Goal: Task Accomplishment & Management: Use online tool/utility

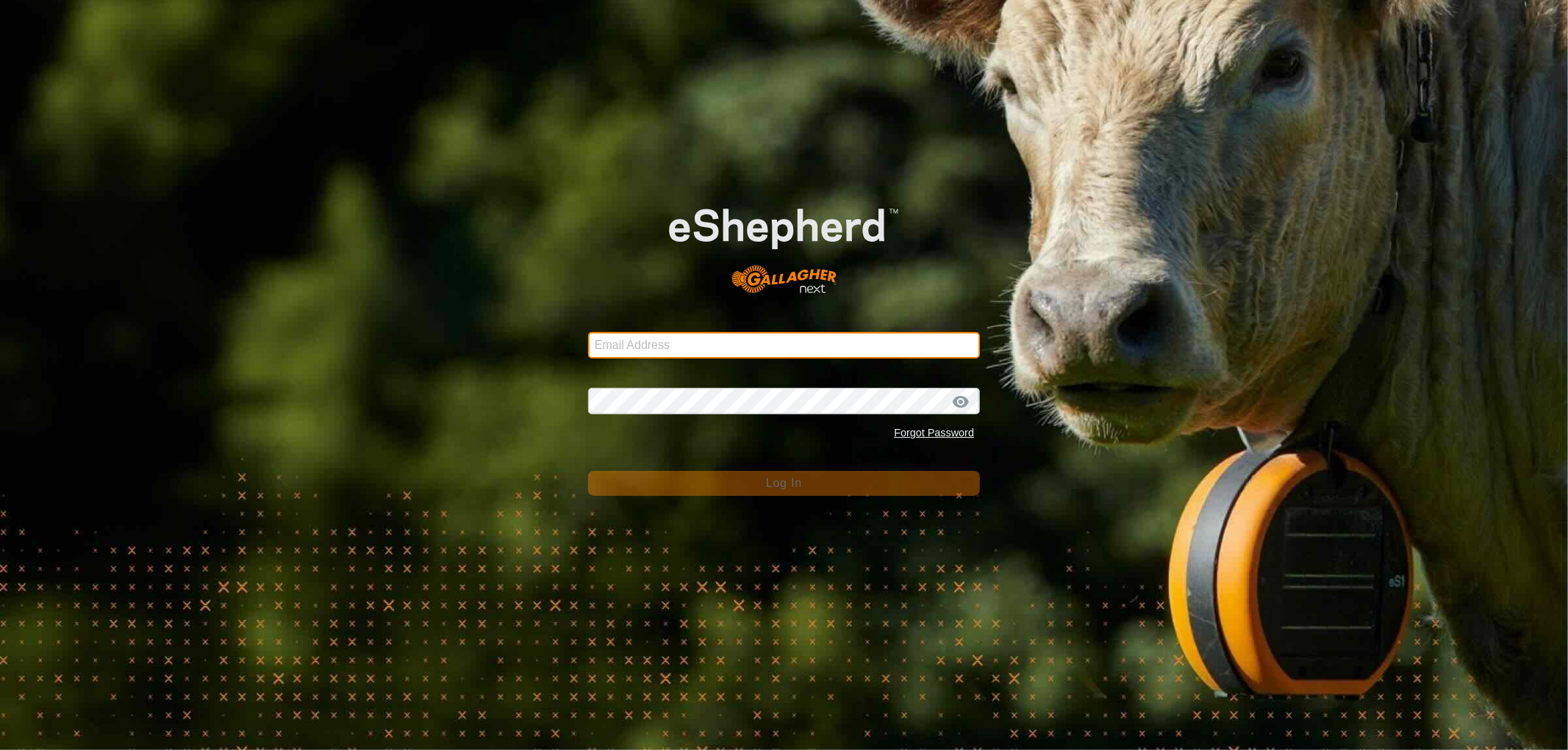
click at [807, 345] on input "Email Address" at bounding box center [784, 345] width 392 height 26
type input "[EMAIL_ADDRESS][DOMAIN_NAME]"
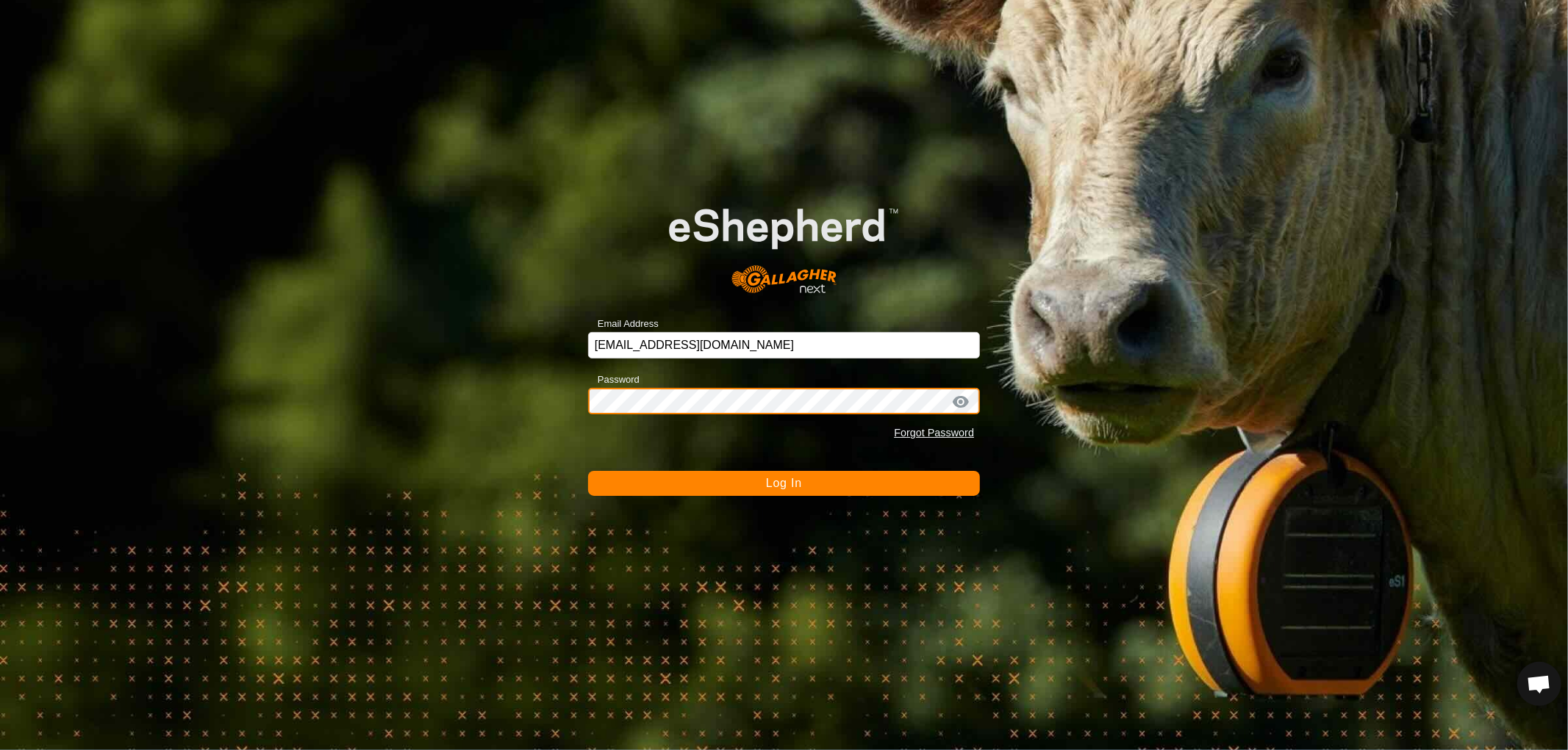
click at [588, 471] on button "Log In" at bounding box center [784, 484] width 392 height 25
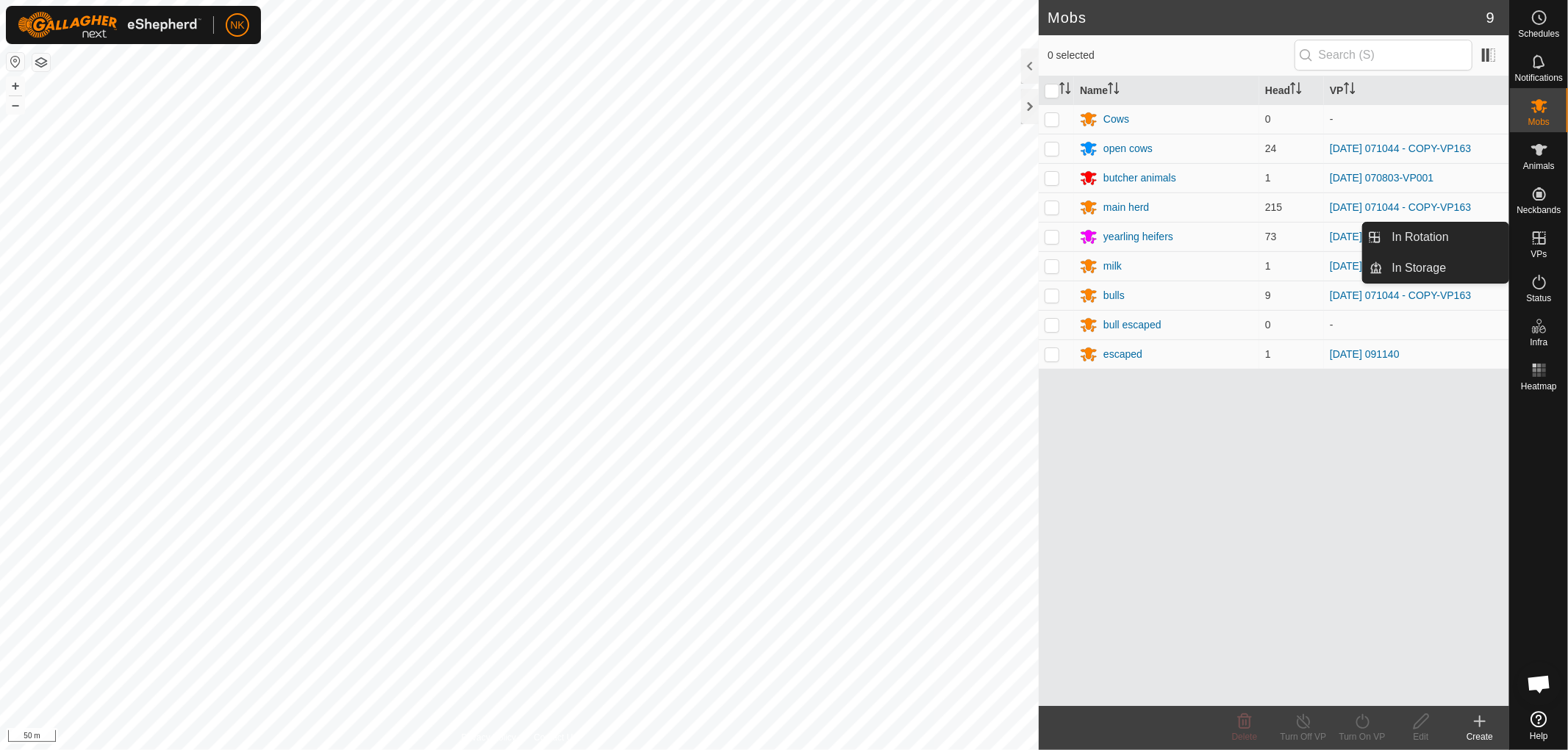
click at [1534, 243] on icon at bounding box center [1540, 239] width 18 height 18
click at [1426, 238] on link "In Rotation" at bounding box center [1446, 238] width 125 height 30
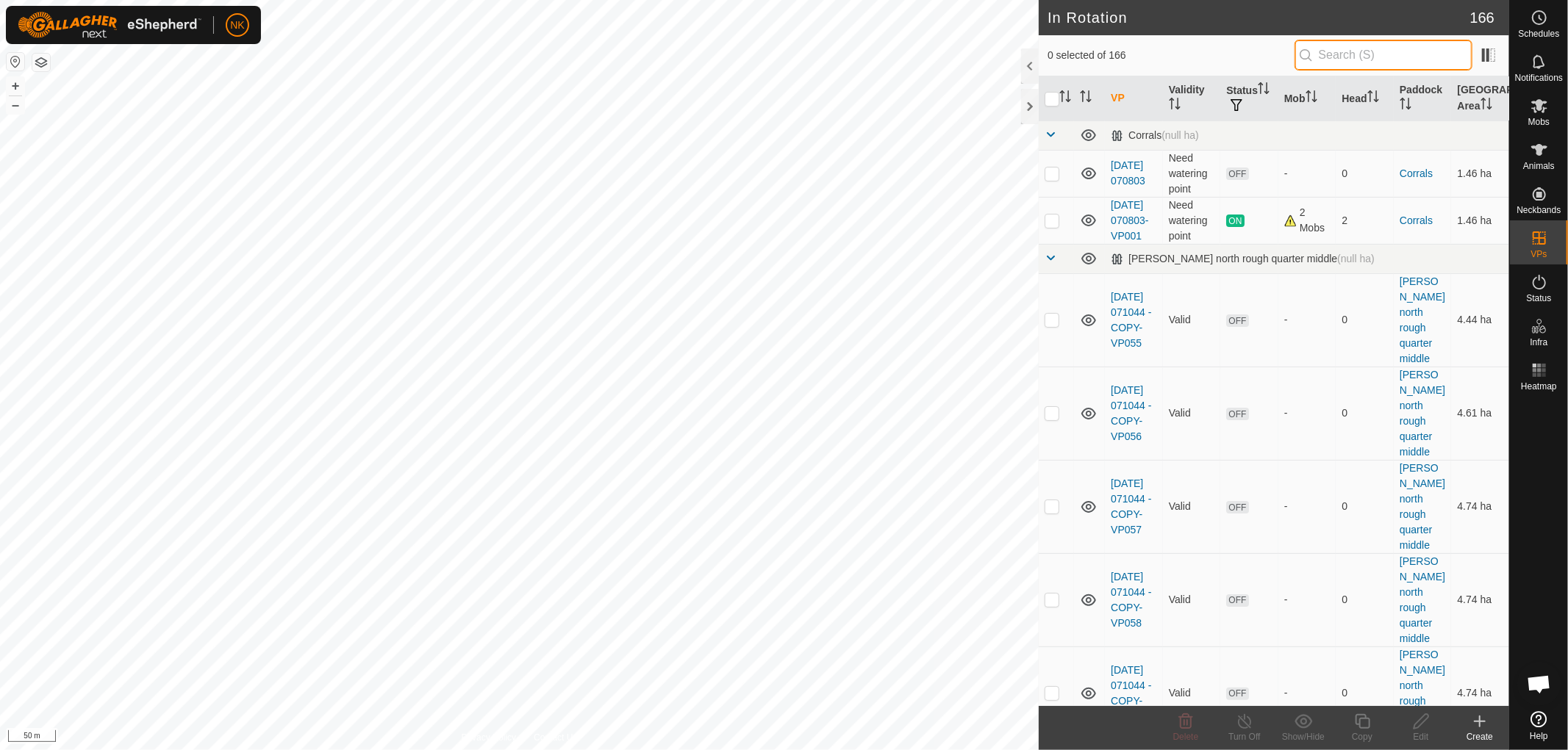
click at [1341, 54] on input "text" at bounding box center [1383, 55] width 178 height 31
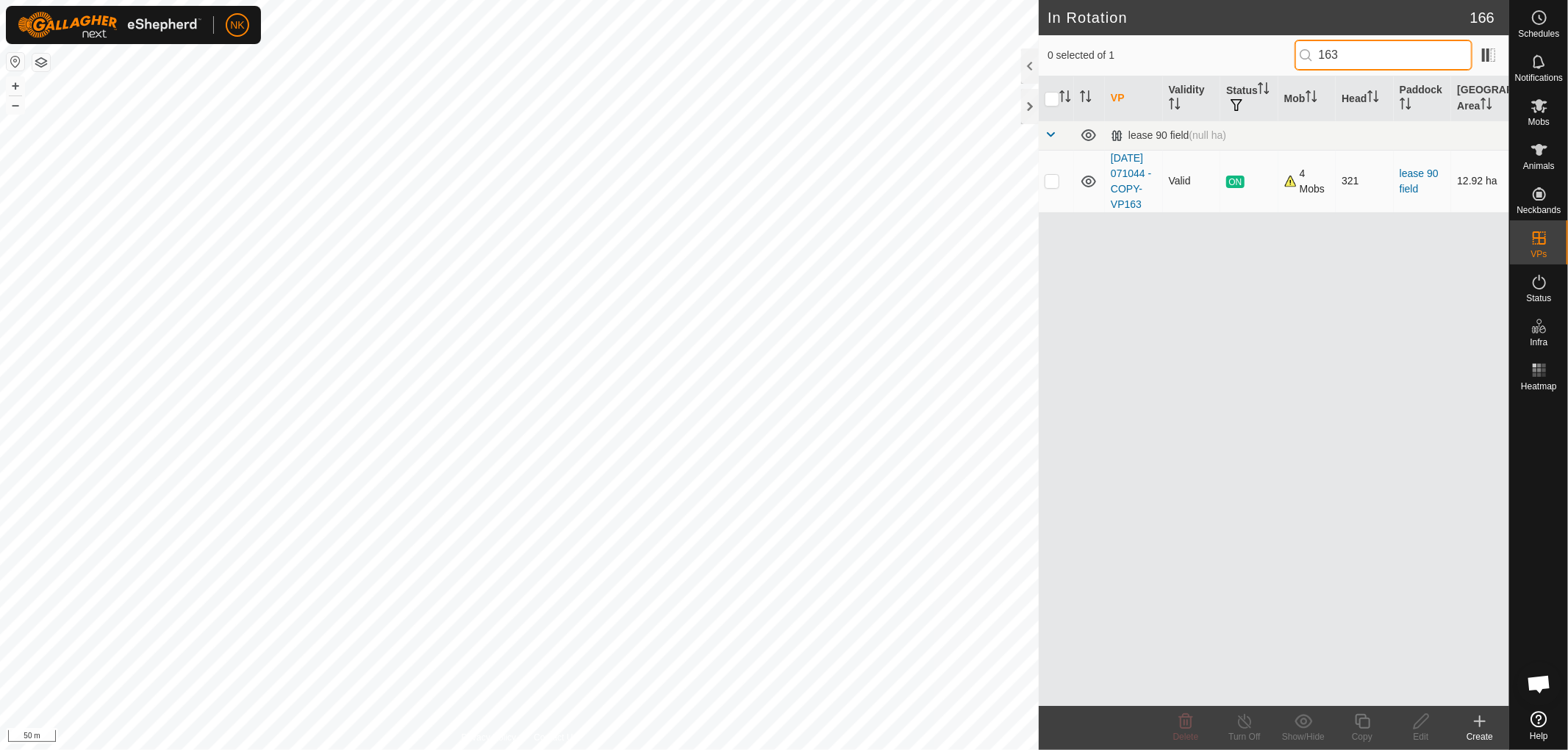
type input "163"
click at [1057, 186] on p-checkbox at bounding box center [1052, 180] width 15 height 11
checkbox input "true"
click at [1369, 726] on icon at bounding box center [1362, 721] width 15 height 15
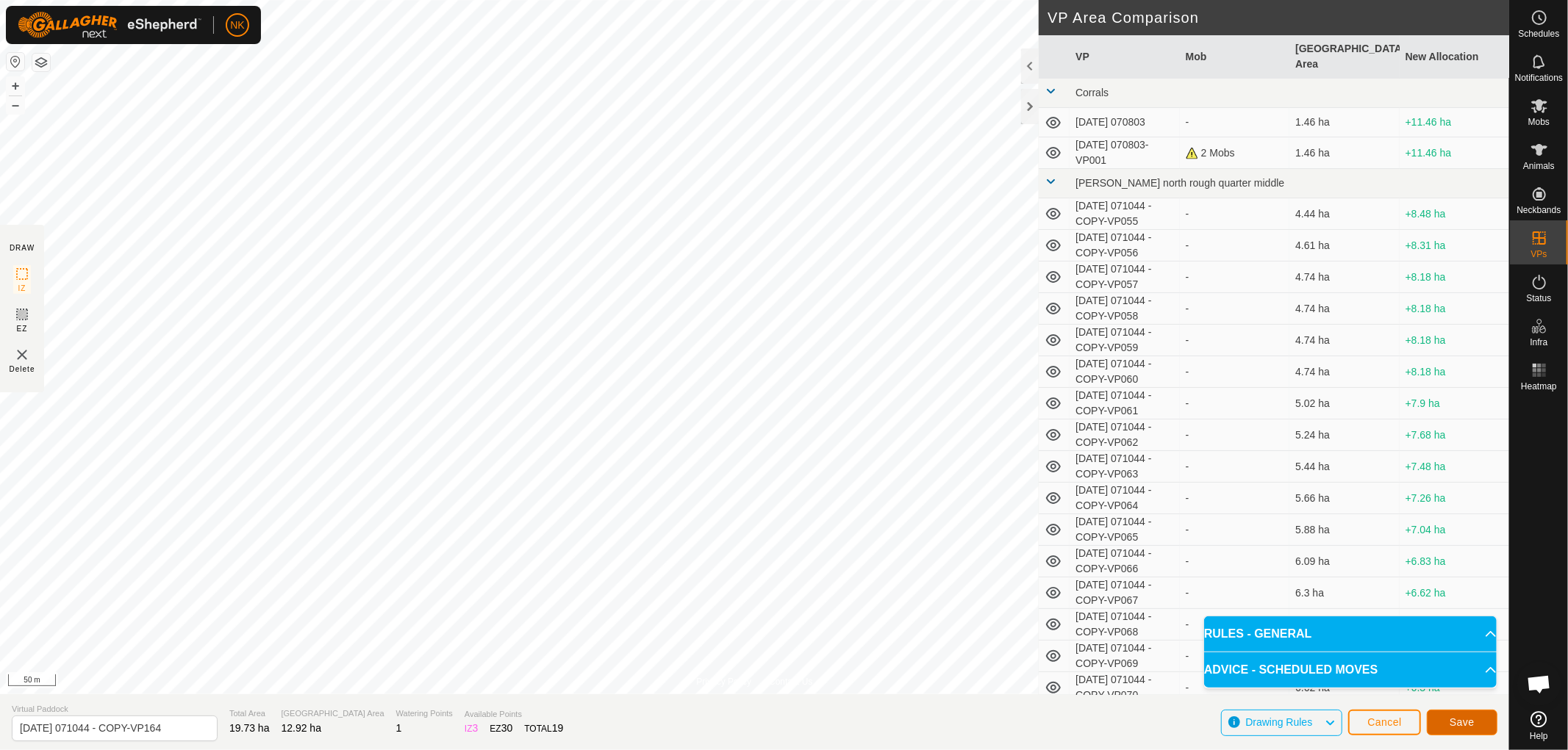
click at [1439, 716] on button "Save" at bounding box center [1462, 722] width 71 height 25
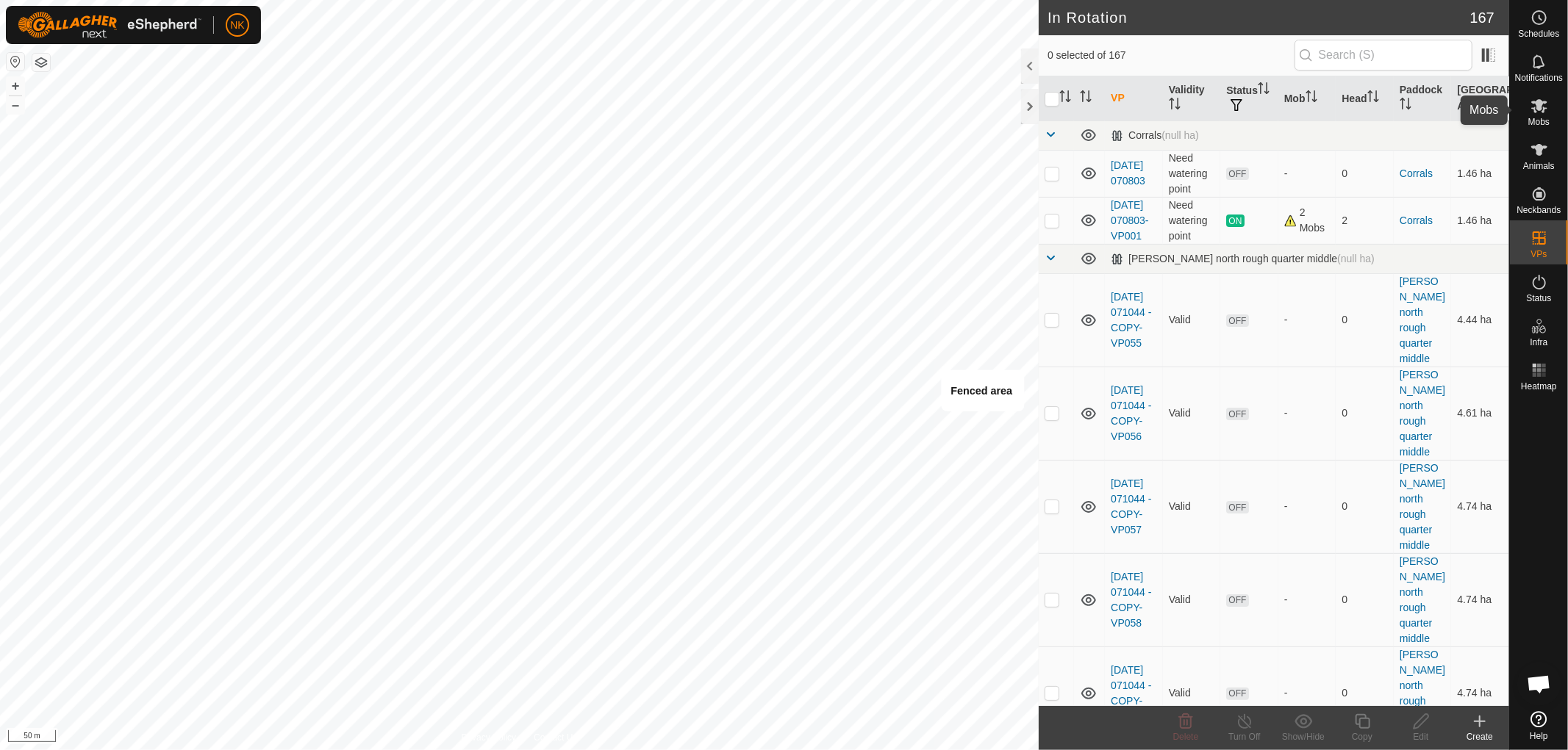
drag, startPoint x: 1546, startPoint y: 116, endPoint x: 1537, endPoint y: 116, distance: 9.0
click at [1546, 116] on es-mob-svg-icon at bounding box center [1539, 106] width 26 height 24
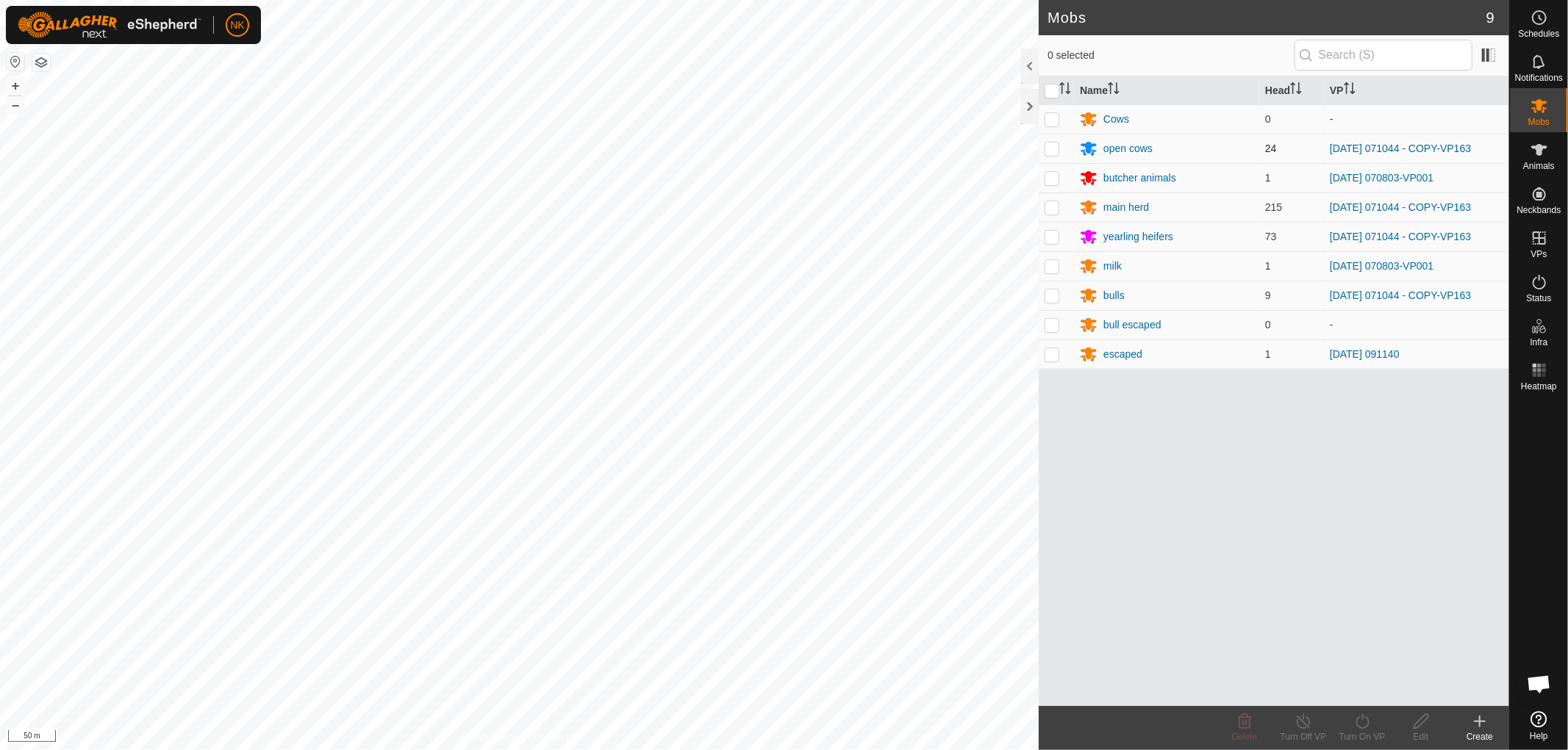
click at [1049, 148] on p-checkbox at bounding box center [1052, 148] width 15 height 11
checkbox input "true"
click at [1054, 207] on p-checkbox at bounding box center [1052, 207] width 15 height 11
checkbox input "true"
click at [1053, 239] on p-checkbox at bounding box center [1052, 237] width 15 height 11
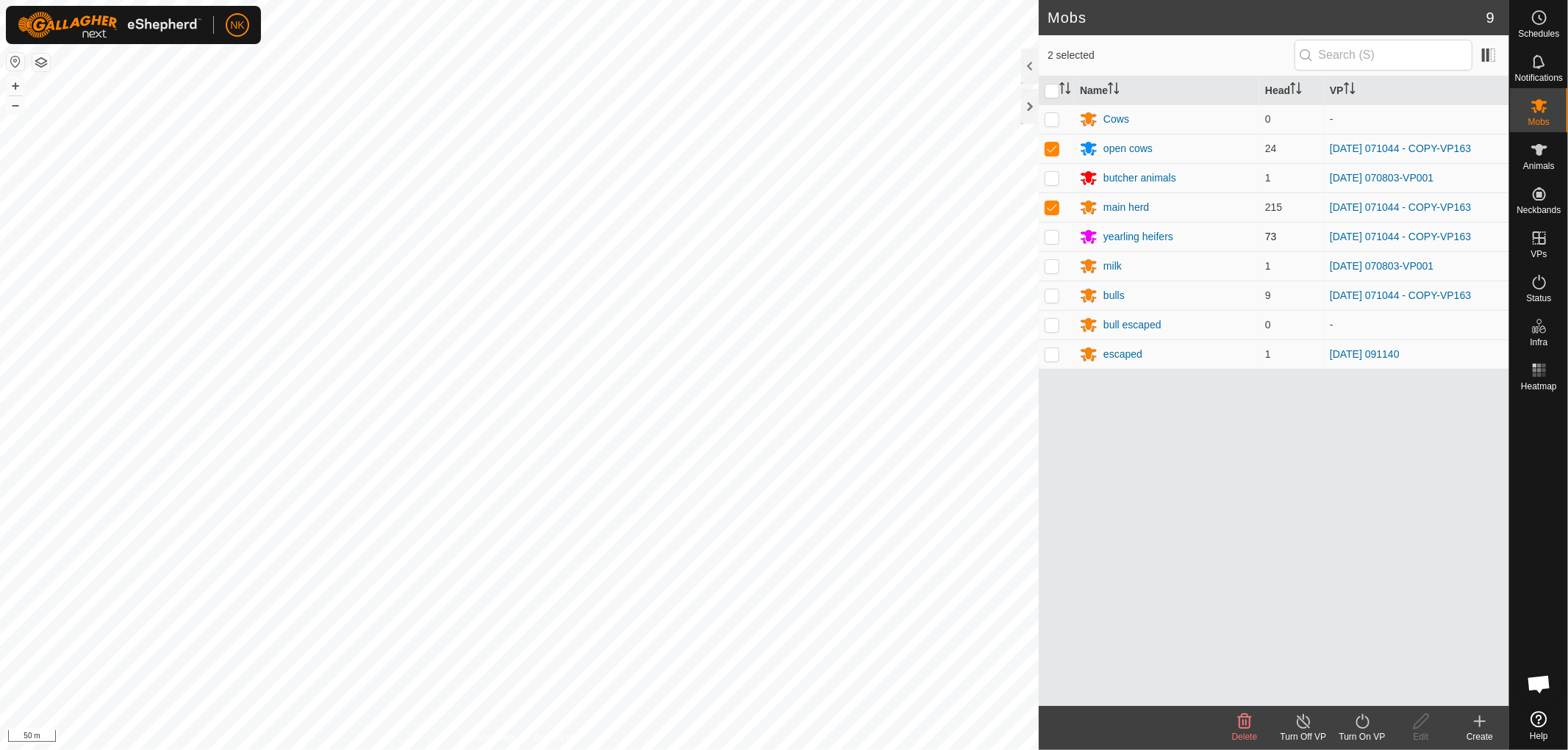
checkbox input "true"
click at [1050, 300] on p-checkbox at bounding box center [1052, 295] width 15 height 11
checkbox input "true"
click at [1368, 736] on div "Turn On VP" at bounding box center [1362, 737] width 59 height 13
click at [1361, 700] on link "Now" at bounding box center [1406, 689] width 146 height 30
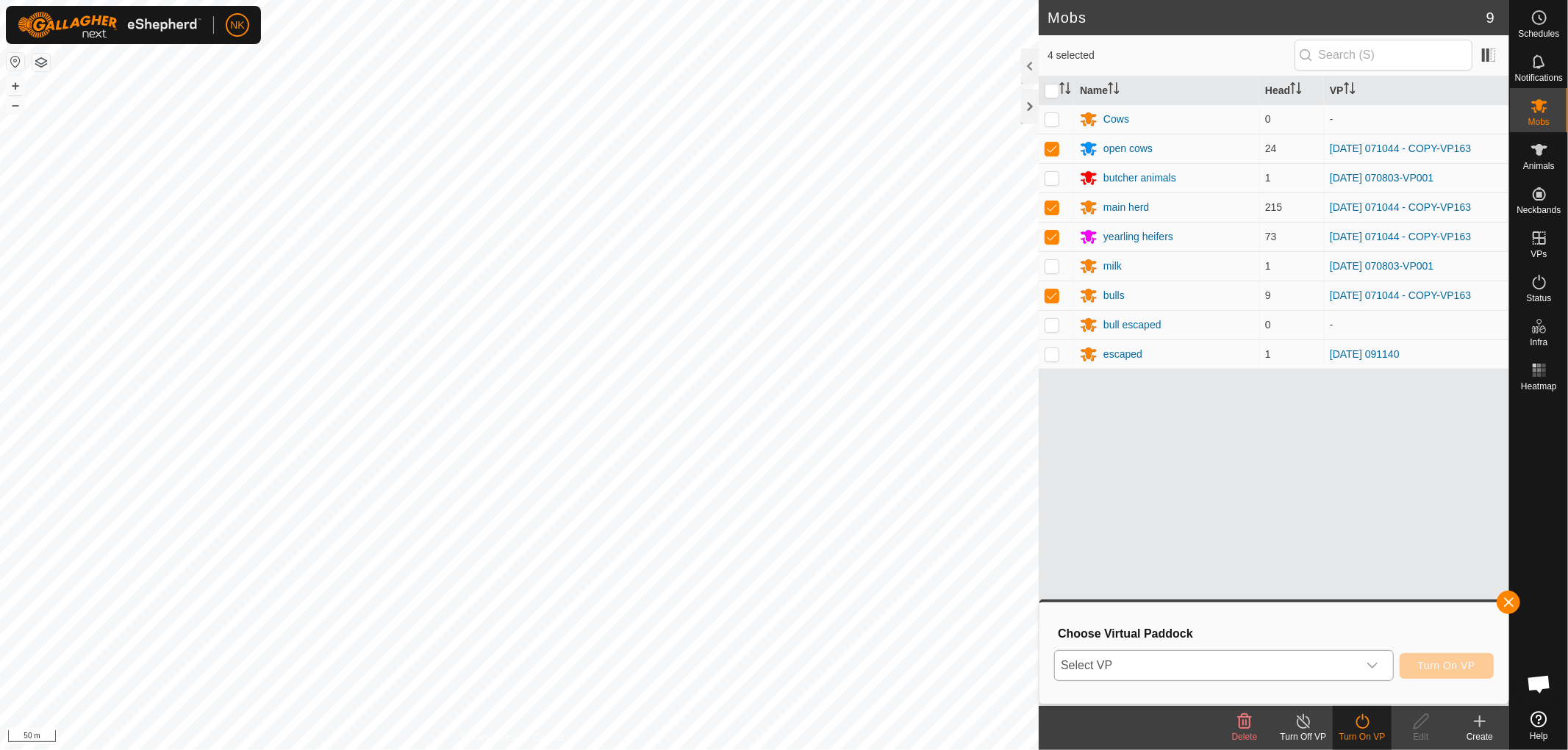
click at [1270, 669] on span "Select VP" at bounding box center [1206, 666] width 303 height 30
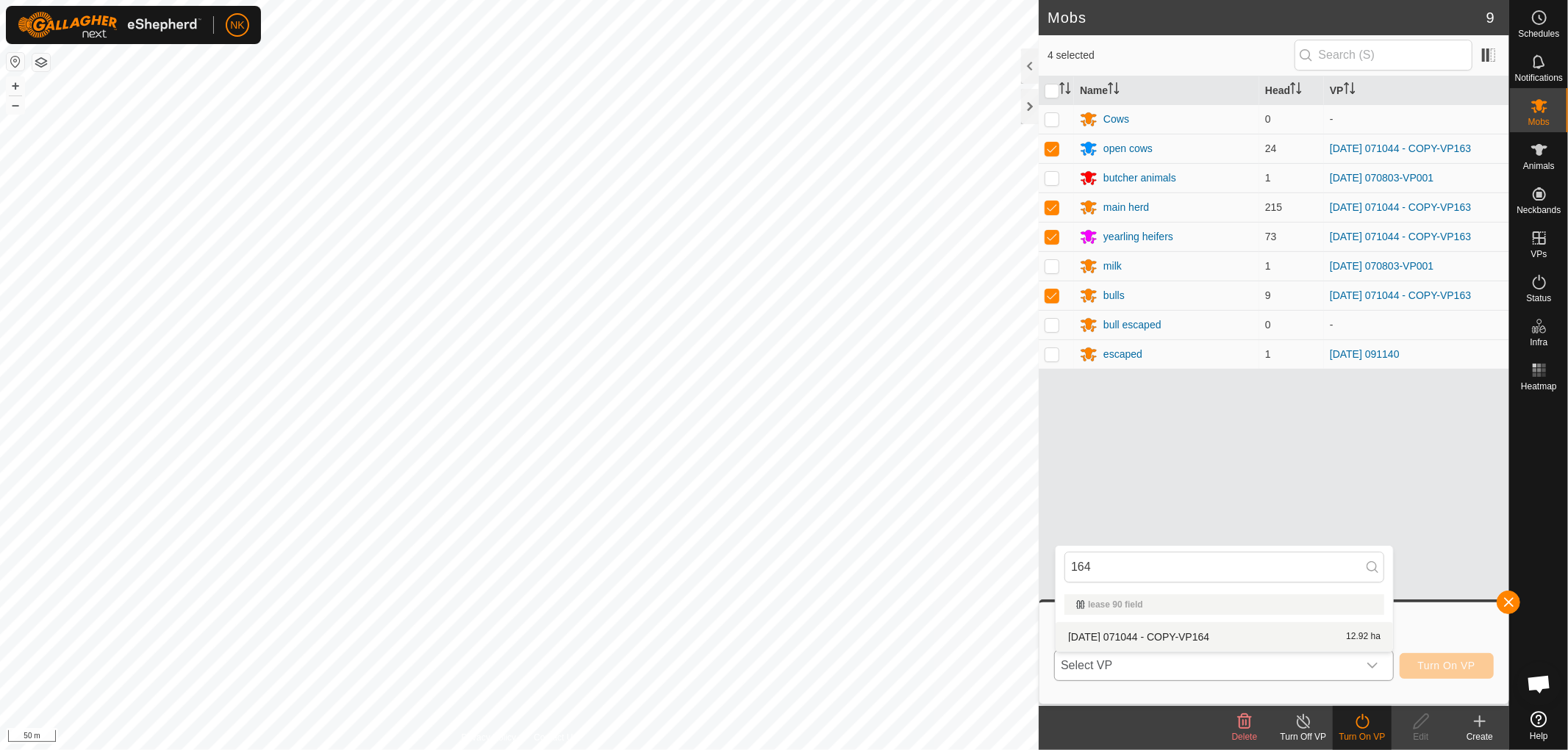
type input "164"
click at [1160, 638] on li "[DATE] 071044 - COPY-VP164 12.92 ha" at bounding box center [1224, 637] width 338 height 30
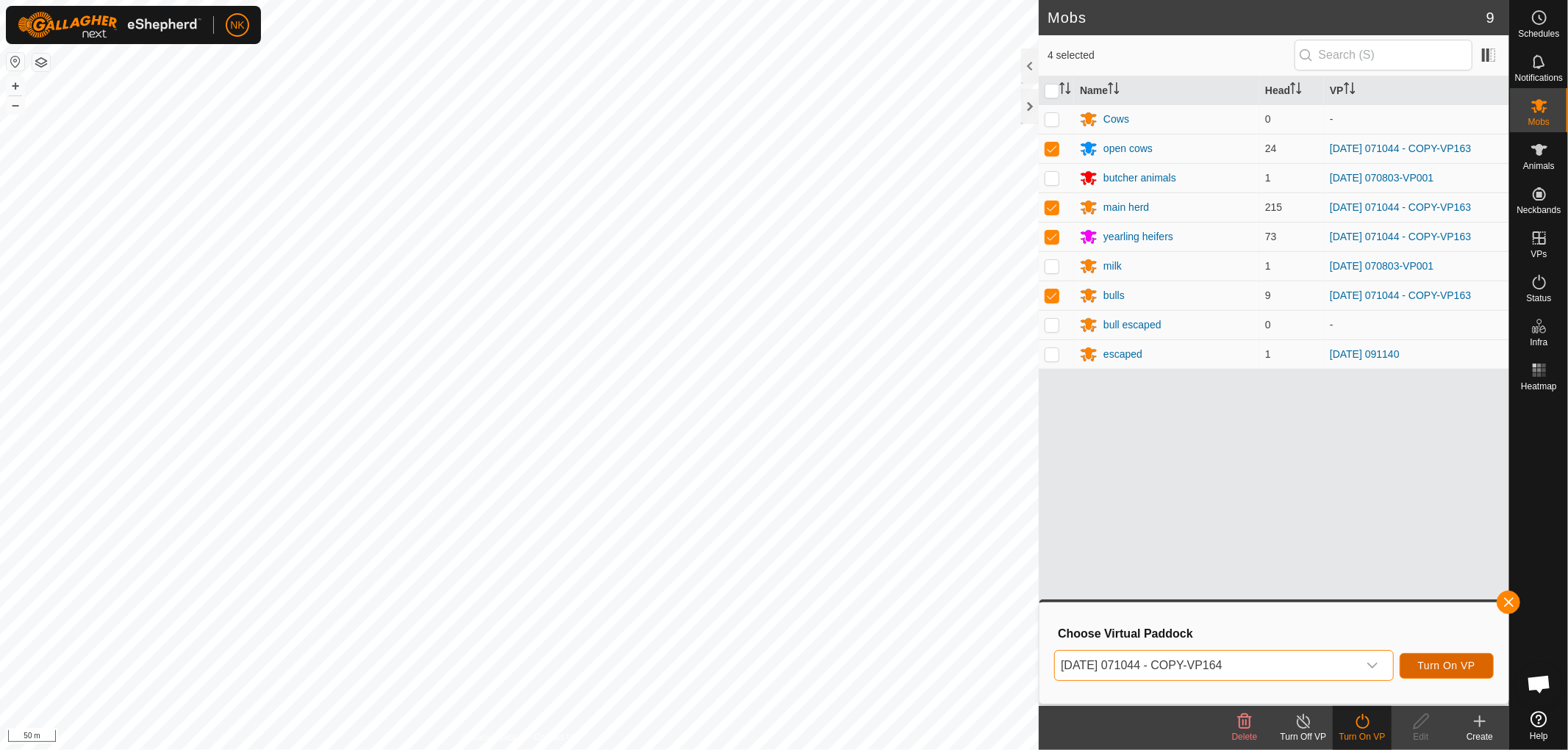
click at [1483, 667] on button "Turn On VP" at bounding box center [1447, 666] width 94 height 25
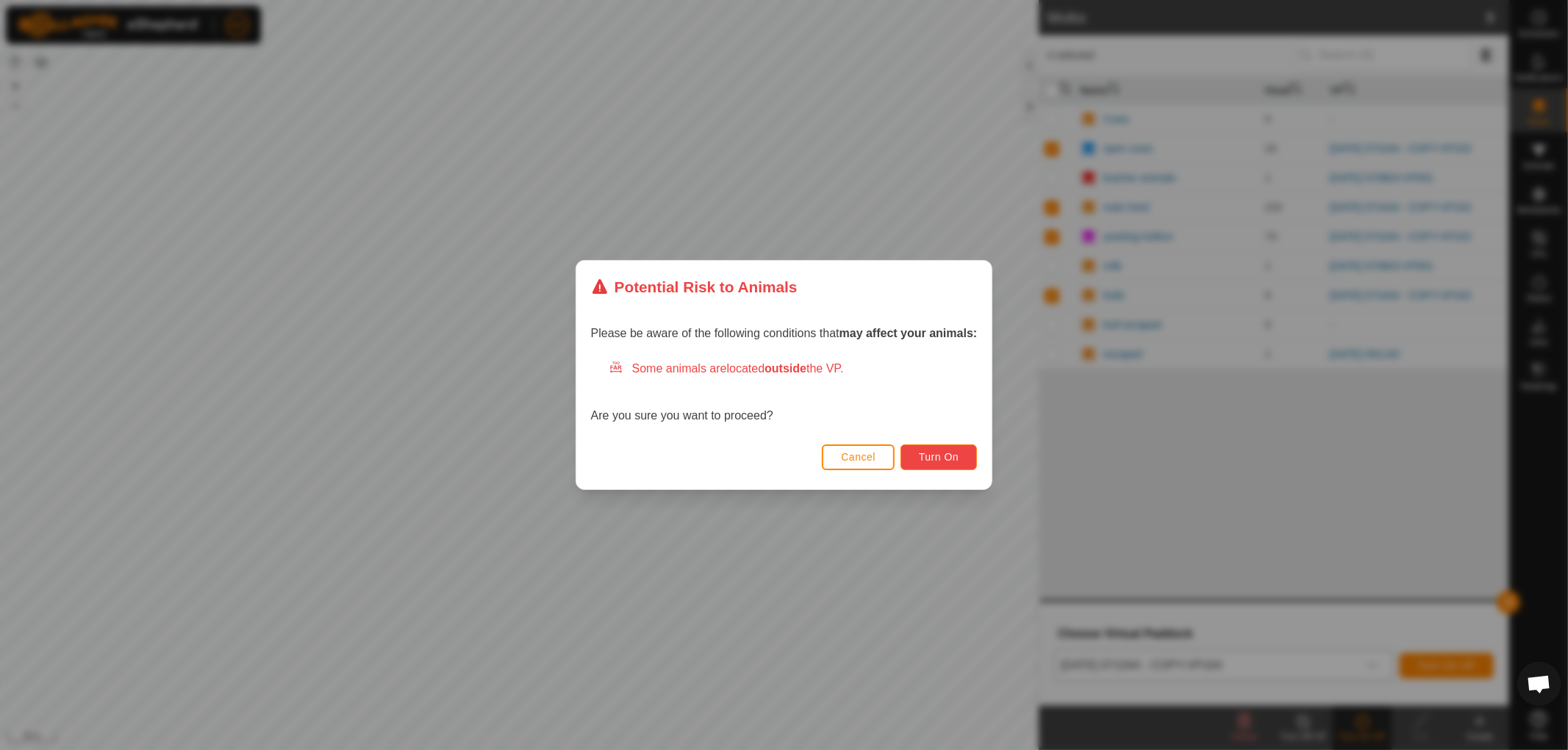
click at [956, 453] on span "Turn On" at bounding box center [939, 457] width 39 height 11
